Goal: Check status

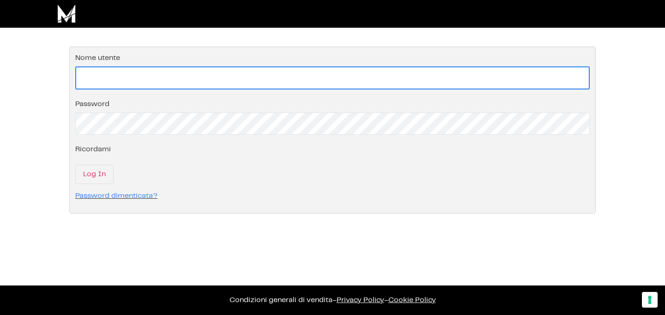
type input "info.wildarieltravels@gmail.com"
click at [217, 80] on input "info.wildarieltravels@gmail.com" at bounding box center [332, 77] width 514 height 23
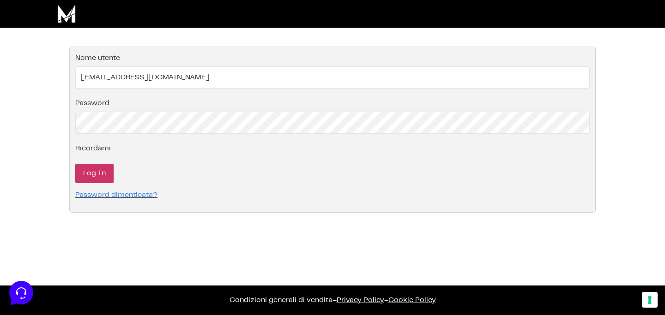
click at [88, 181] on input "Log In" at bounding box center [94, 173] width 38 height 19
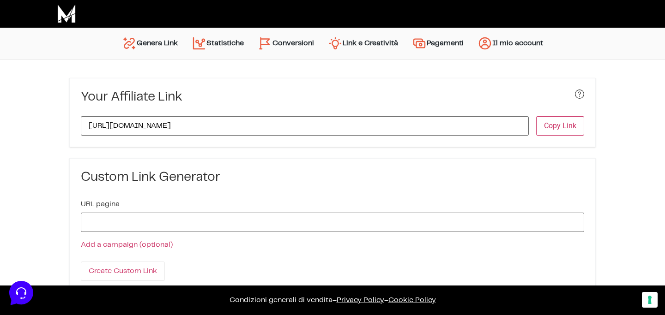
click at [232, 44] on link "Statistiche" at bounding box center [218, 43] width 66 height 22
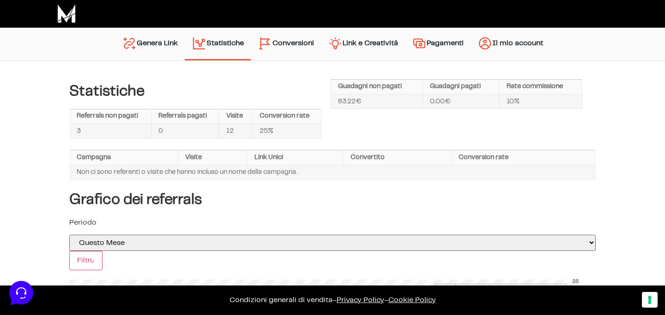
click at [286, 43] on link "Conversioni" at bounding box center [286, 44] width 70 height 24
